Goal: Entertainment & Leisure: Consume media (video, audio)

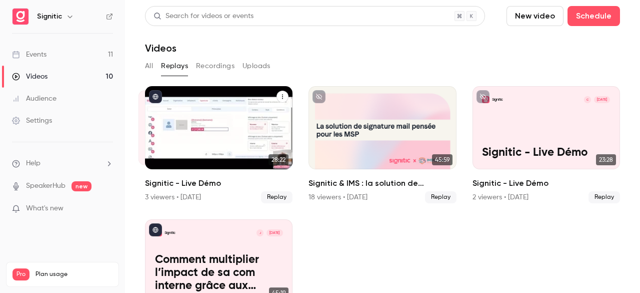
click at [224, 118] on div "Signitic M Oct 2 Signitic - Live Démo" at bounding box center [219, 127] width 148 height 83
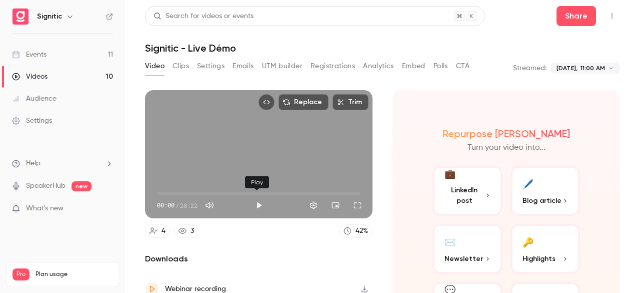
click at [253, 202] on button "Play" at bounding box center [259, 205] width 20 height 20
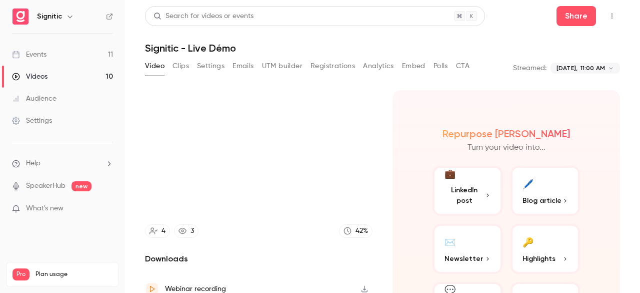
type input "***"
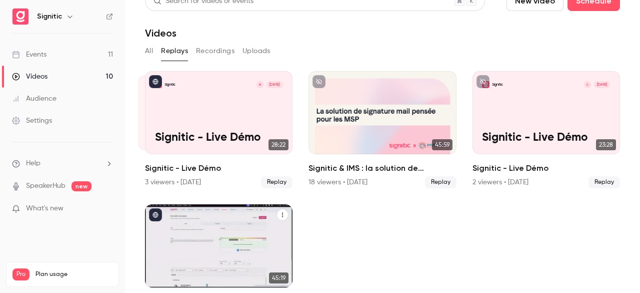
scroll to position [15, 0]
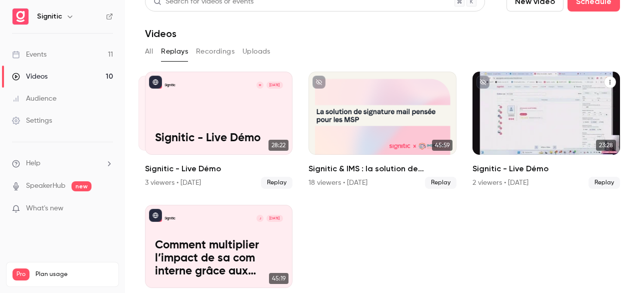
click at [486, 132] on p "Signitic - Live Démo" at bounding box center [546, 138] width 128 height 13
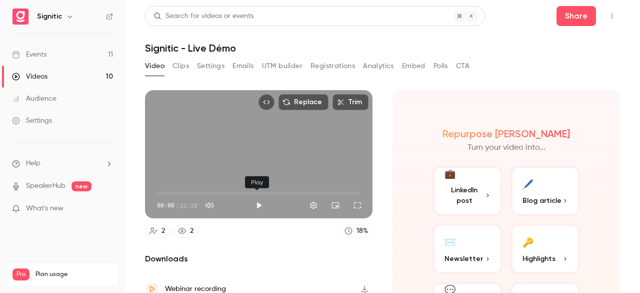
click at [258, 198] on button "Play" at bounding box center [259, 205] width 20 height 20
click at [178, 191] on span "00:06" at bounding box center [259, 193] width 204 height 16
type input "****"
click at [160, 188] on span "00:17" at bounding box center [259, 193] width 204 height 16
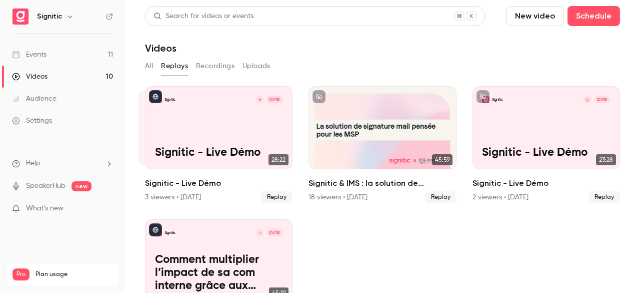
click at [215, 63] on button "Recordings" at bounding box center [215, 66] width 39 height 16
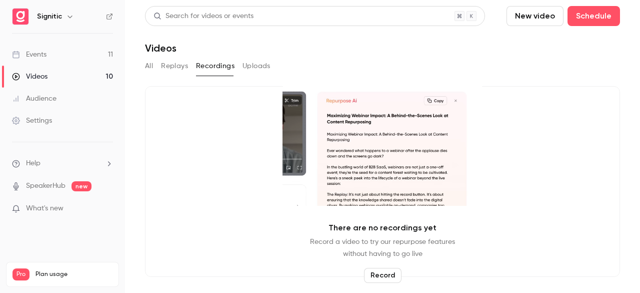
click at [260, 65] on button "Uploads" at bounding box center [257, 66] width 28 height 16
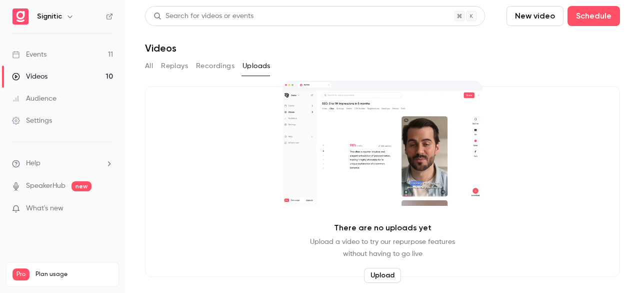
click at [150, 64] on button "All" at bounding box center [149, 66] width 8 height 16
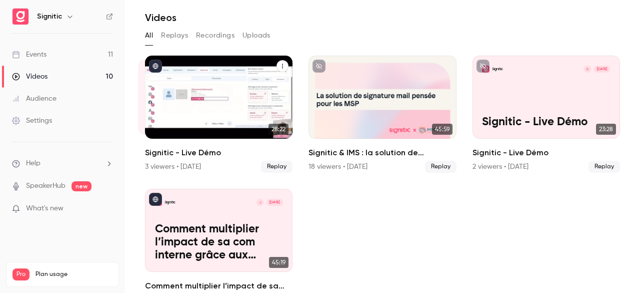
scroll to position [33, 0]
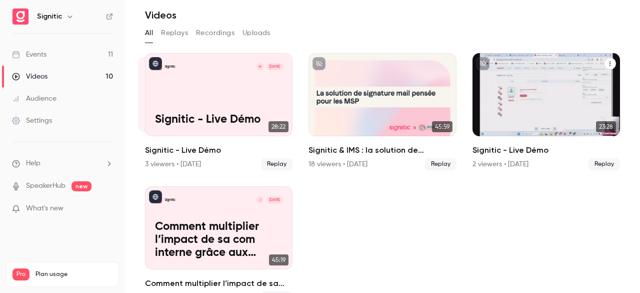
click at [540, 96] on div "Signitic C Jul 3 Signitic - Live Démo" at bounding box center [547, 94] width 148 height 83
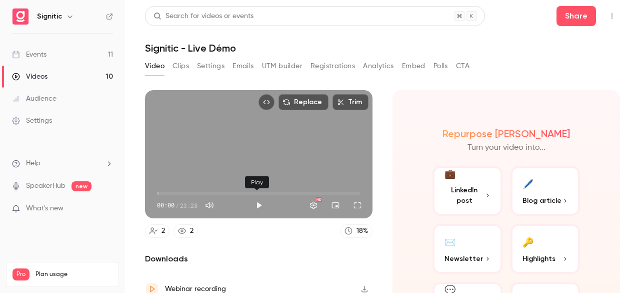
click at [259, 200] on button "Play" at bounding box center [259, 205] width 20 height 20
click at [176, 190] on span "02:10" at bounding box center [259, 193] width 204 height 16
click at [187, 190] on span "03:28" at bounding box center [259, 193] width 204 height 16
click at [290, 157] on div "Replace Trim 03:52 03:52 / 23:28 HD" at bounding box center [259, 154] width 228 height 128
type input "*****"
